Goal: Information Seeking & Learning: Learn about a topic

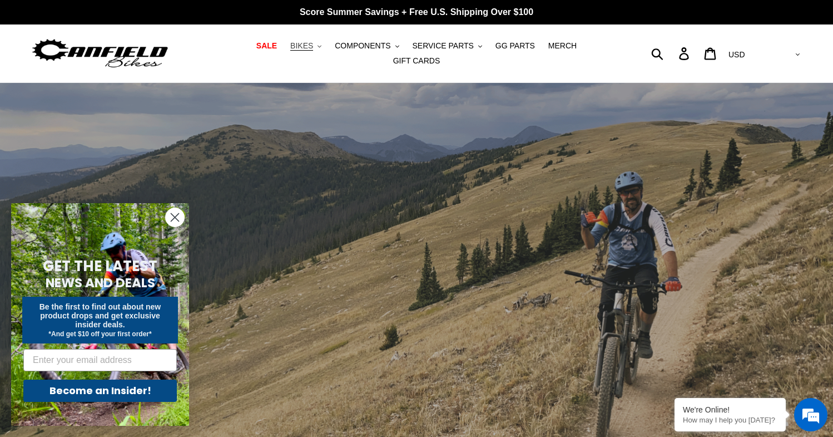
click at [290, 51] on span "BIKES" at bounding box center [301, 45] width 23 height 9
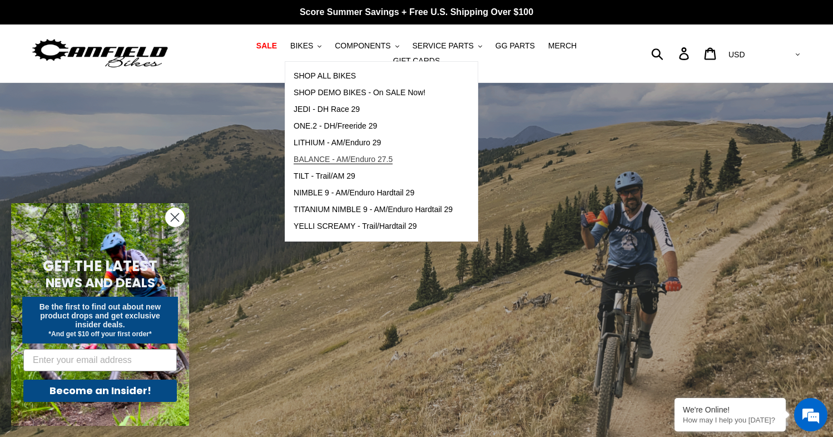
click at [319, 164] on span "BALANCE - AM/Enduro 27.5" at bounding box center [343, 159] width 99 height 9
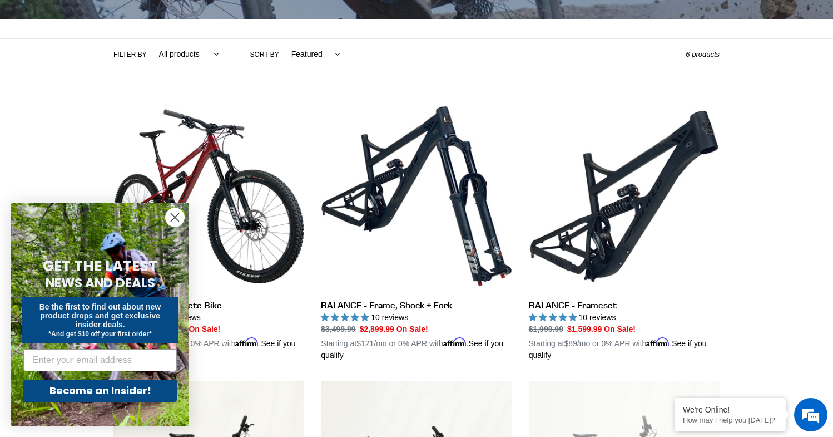
click at [170, 220] on circle "Close dialog" at bounding box center [175, 217] width 18 height 18
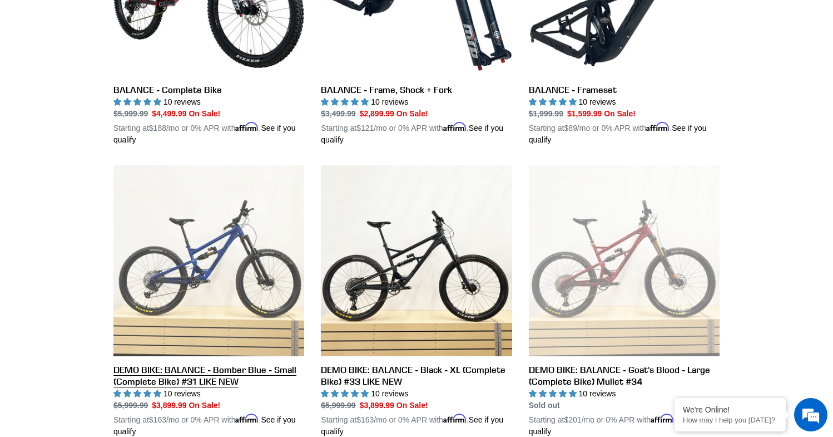
scroll to position [216, 0]
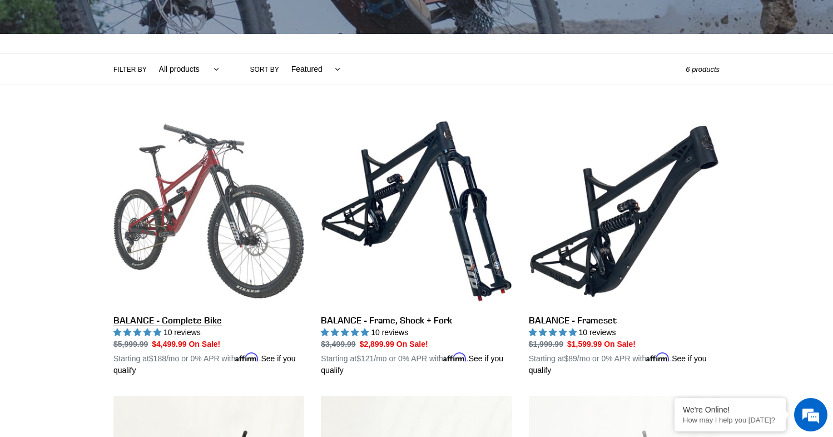
click at [217, 172] on link "BALANCE - Complete Bike" at bounding box center [208, 246] width 191 height 260
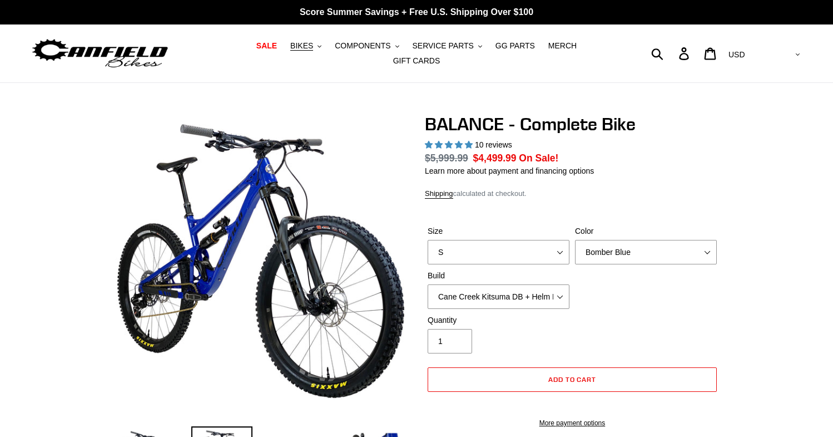
select select "highest-rating"
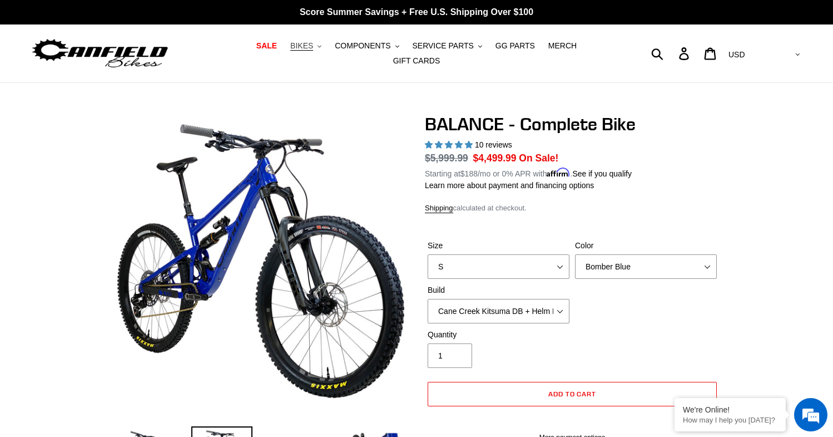
click at [290, 51] on span "BIKES" at bounding box center [301, 45] width 23 height 9
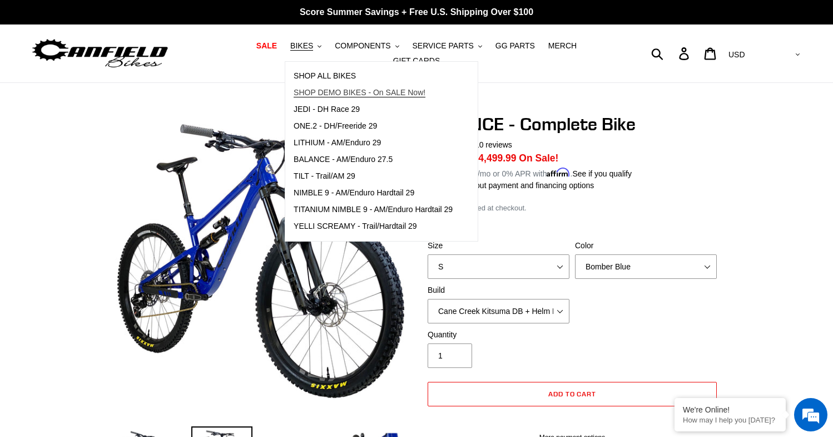
click at [316, 97] on span "SHOP DEMO BIKES - On SALE Now!" at bounding box center [360, 92] width 132 height 9
